Goal: Book appointment/travel/reservation

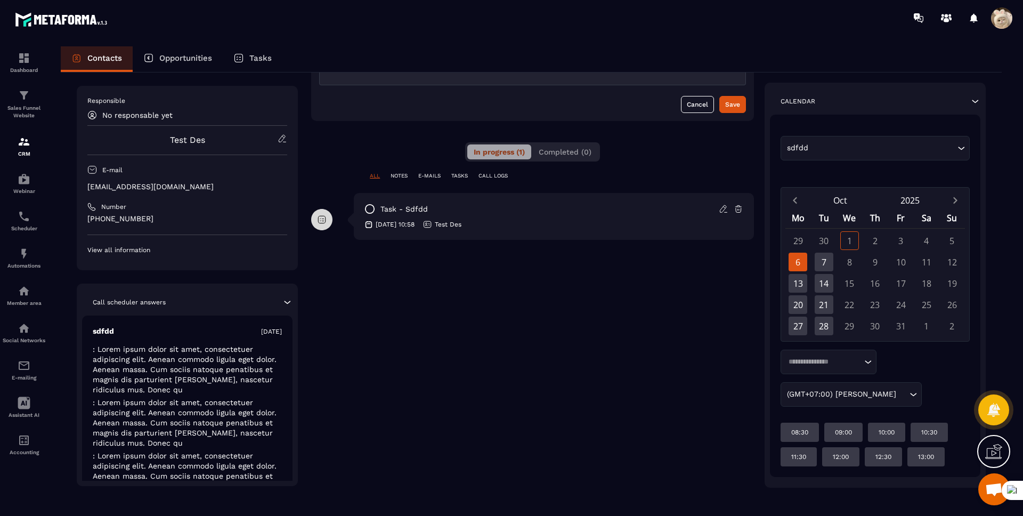
scroll to position [153, 0]
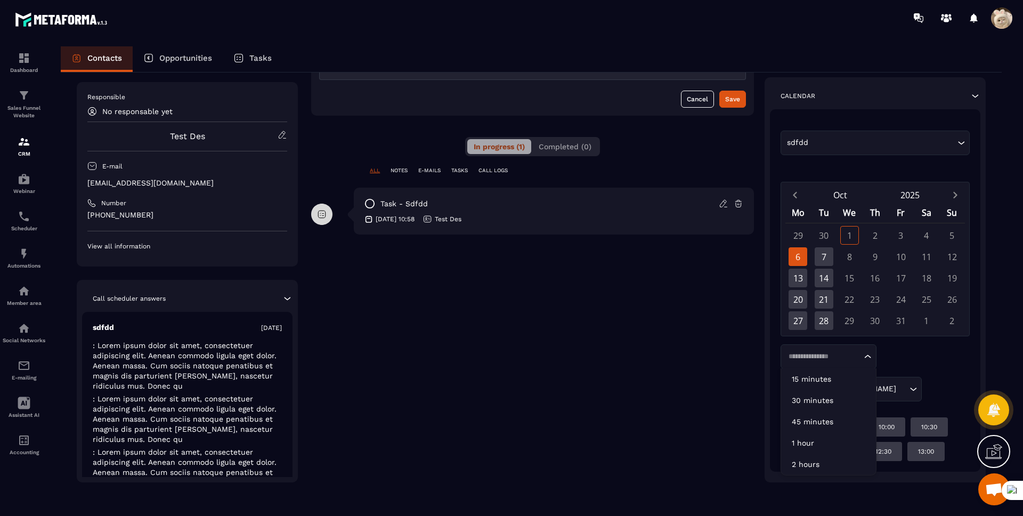
click at [812, 362] on div "Loading..." at bounding box center [829, 356] width 96 height 25
click at [813, 380] on p "15 minutes" at bounding box center [829, 379] width 74 height 11
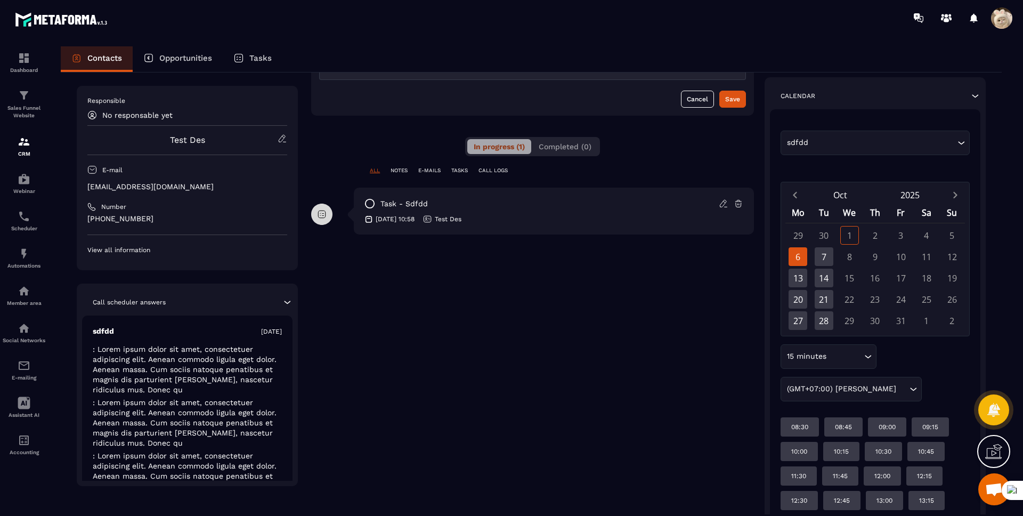
click at [812, 361] on div "15 minutes" at bounding box center [823, 357] width 79 height 12
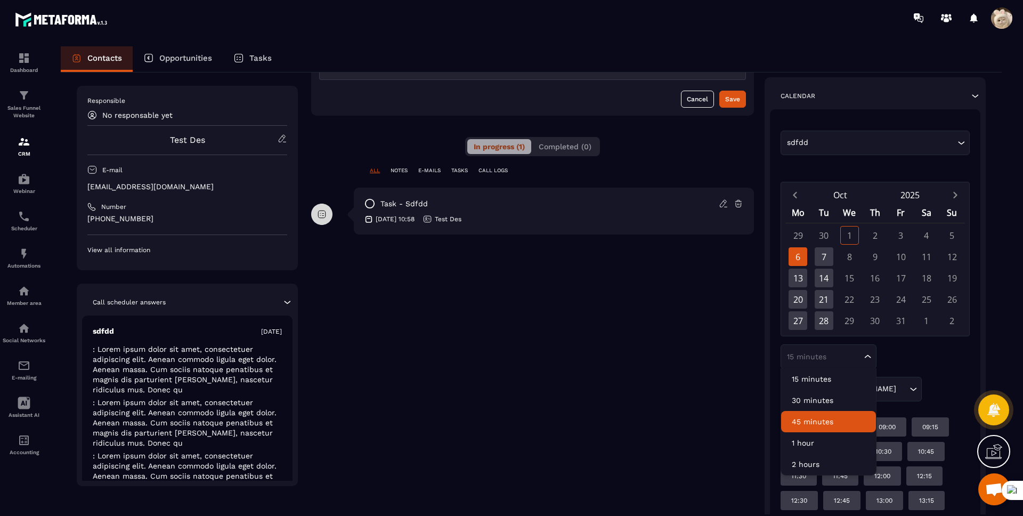
click at [828, 431] on li "45 minutes" at bounding box center [828, 421] width 95 height 21
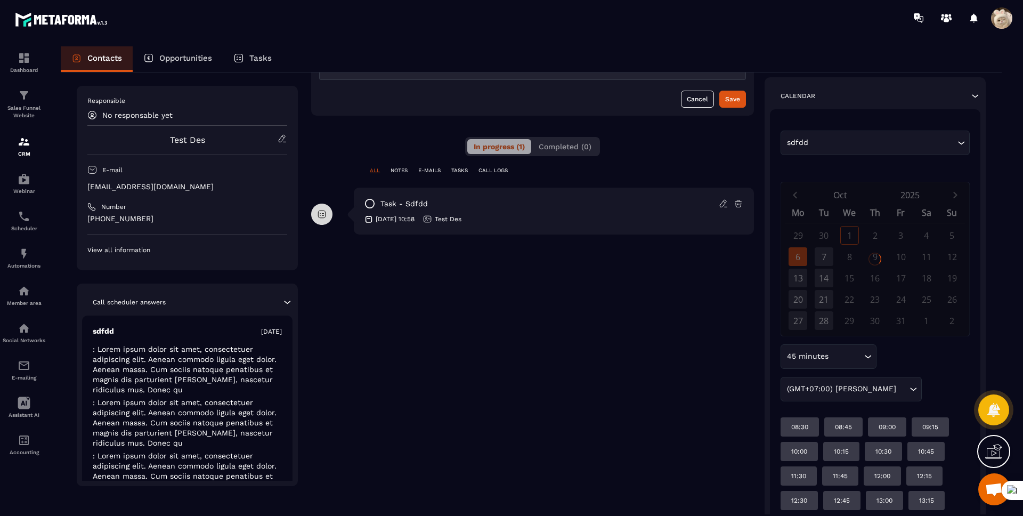
scroll to position [129, 0]
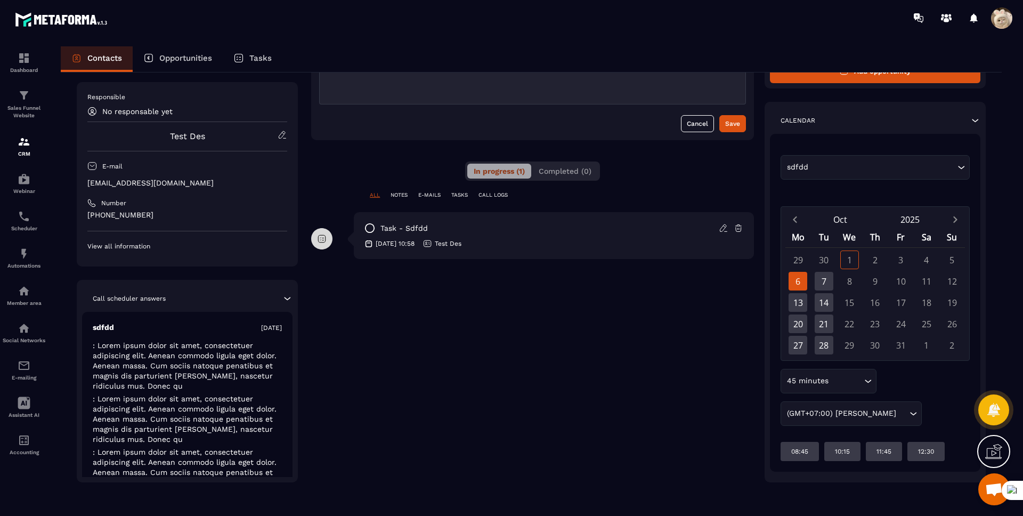
click at [813, 379] on div "45 minutes" at bounding box center [823, 381] width 79 height 12
click at [825, 448] on p "45 minutes" at bounding box center [829, 446] width 74 height 11
click at [812, 382] on div "45 minutes" at bounding box center [823, 381] width 79 height 12
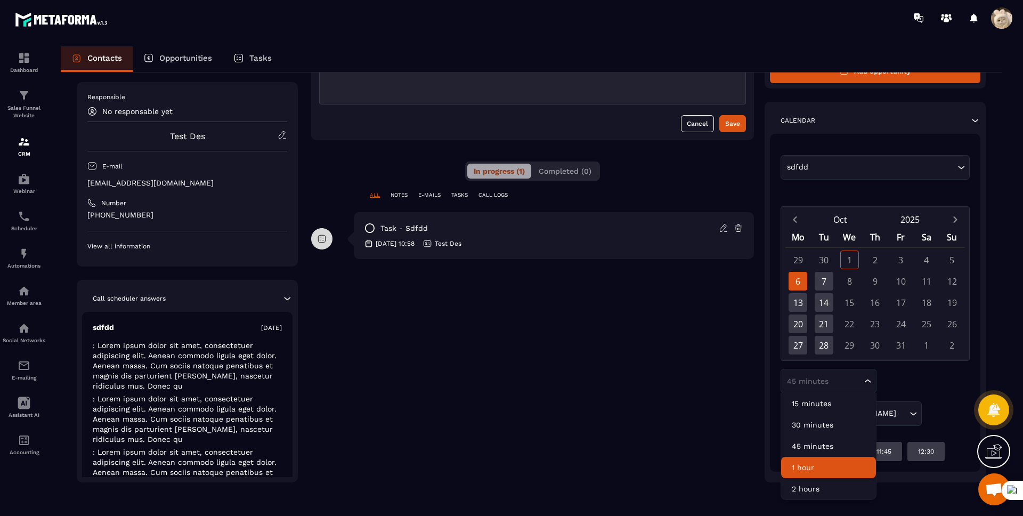
click at [803, 458] on li "1 hour" at bounding box center [828, 467] width 95 height 21
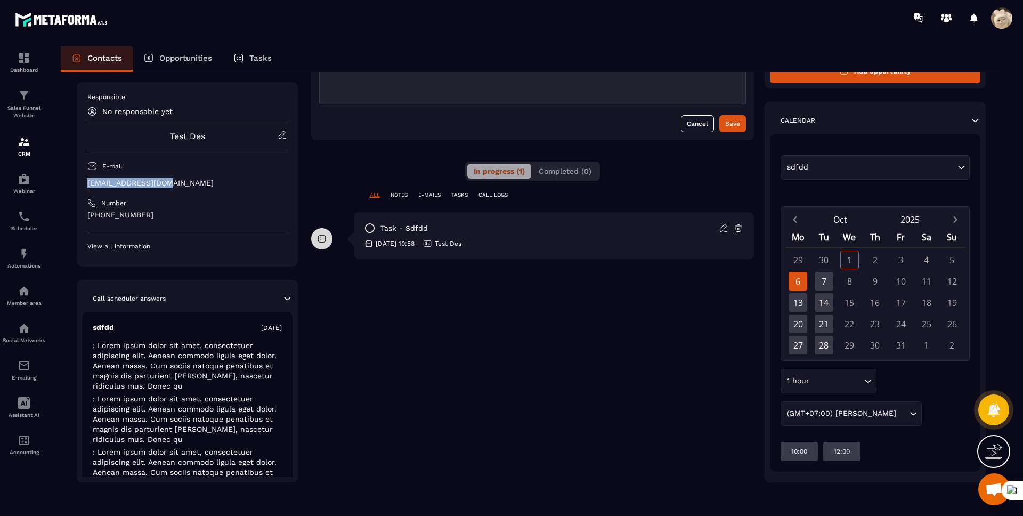
drag, startPoint x: 181, startPoint y: 185, endPoint x: 83, endPoint y: 183, distance: 97.6
click at [83, 183] on div "Responsible No responsable yet Test Des E-mail [EMAIL_ADDRESS][DOMAIN_NAME] Num…" at bounding box center [187, 174] width 221 height 184
copy p "[EMAIL_ADDRESS][DOMAIN_NAME]"
click at [800, 457] on div "10:00" at bounding box center [799, 451] width 37 height 19
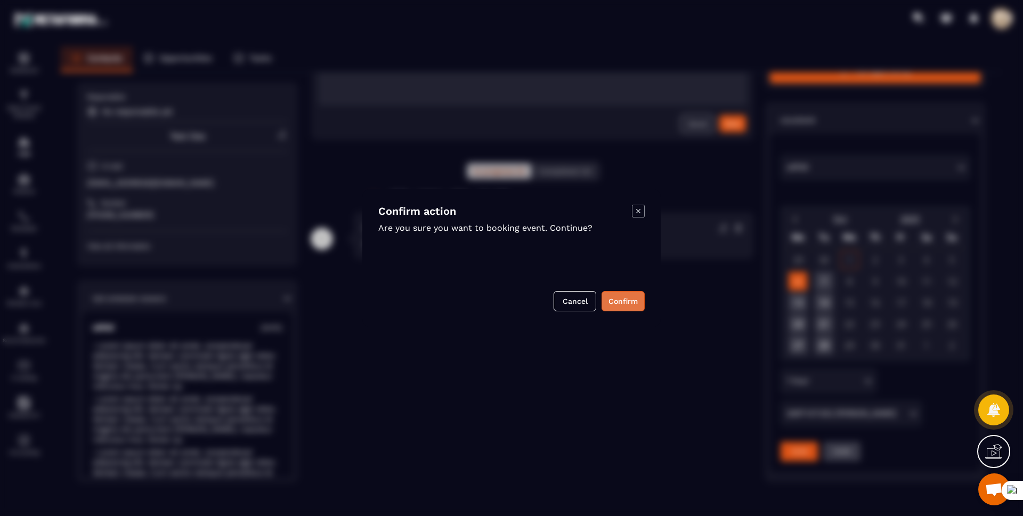
click at [626, 298] on button "Confirm" at bounding box center [623, 301] width 43 height 20
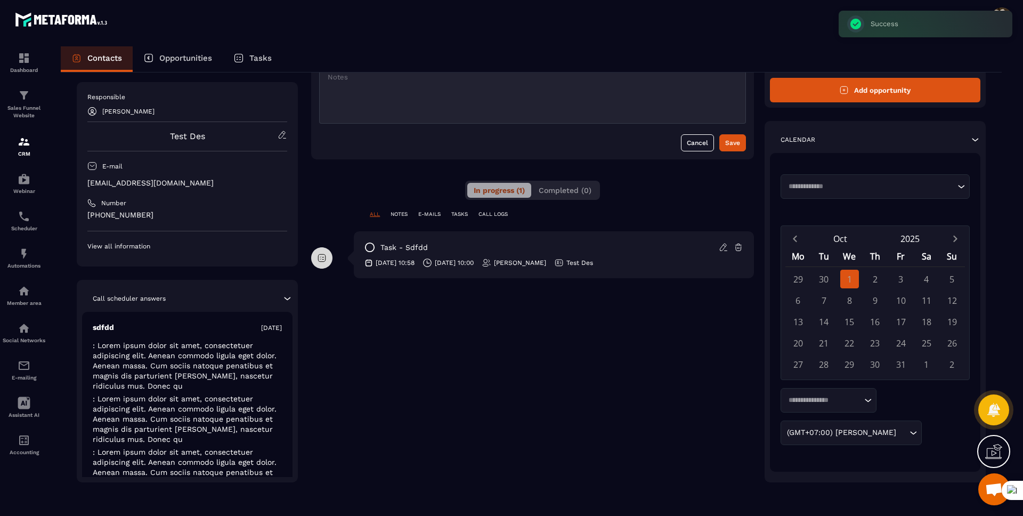
scroll to position [110, 0]
